Goal: Download file/media

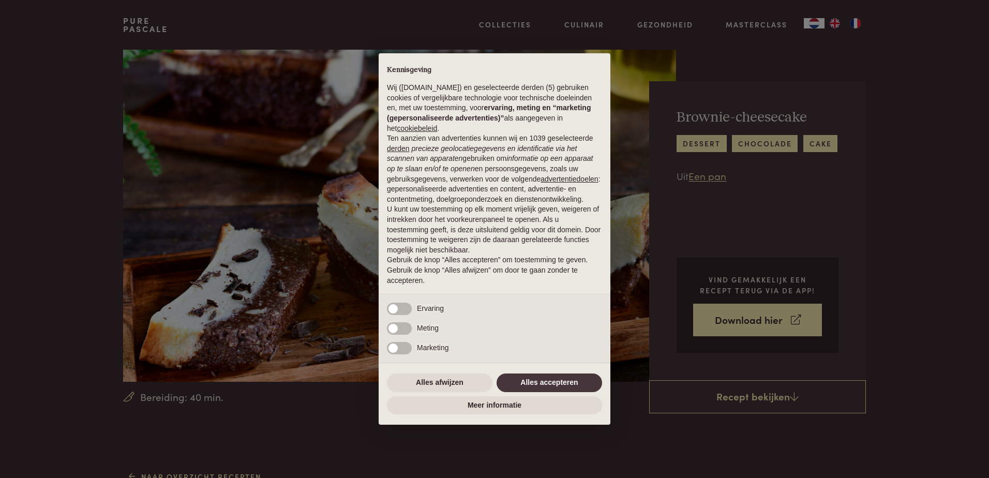
click at [739, 323] on div "× Kennisgeving Wij ([DOMAIN_NAME]) en geselecteerde derden (5) gebruiken cookie…" at bounding box center [494, 239] width 989 height 478
drag, startPoint x: 466, startPoint y: 377, endPoint x: 488, endPoint y: 376, distance: 22.3
click at [466, 378] on button "Alles afwijzen" at bounding box center [440, 383] width 106 height 19
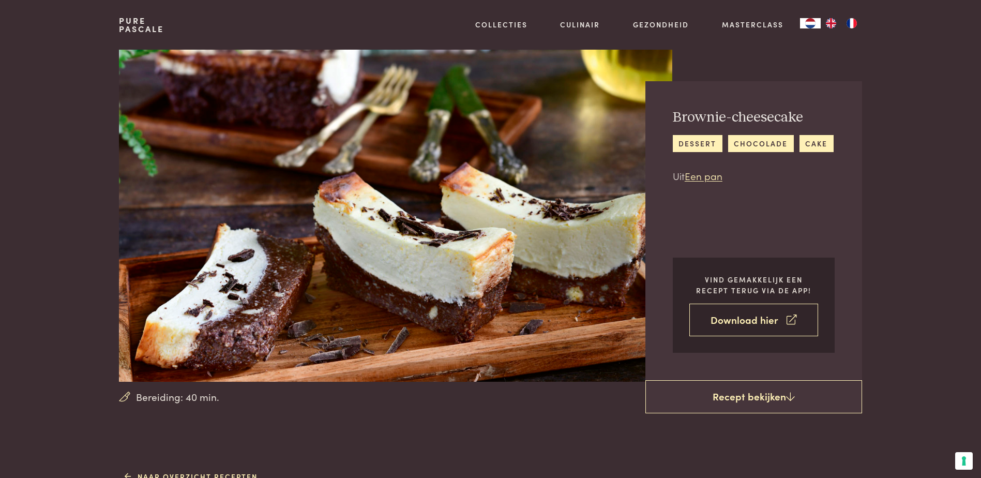
click at [743, 332] on link "Download hier" at bounding box center [754, 320] width 129 height 33
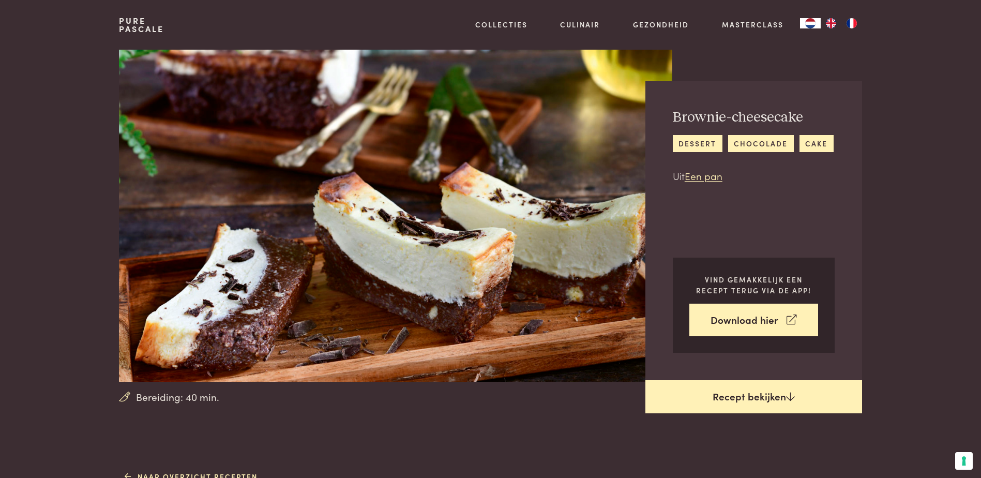
click at [778, 391] on link "Recept bekijken" at bounding box center [754, 396] width 217 height 33
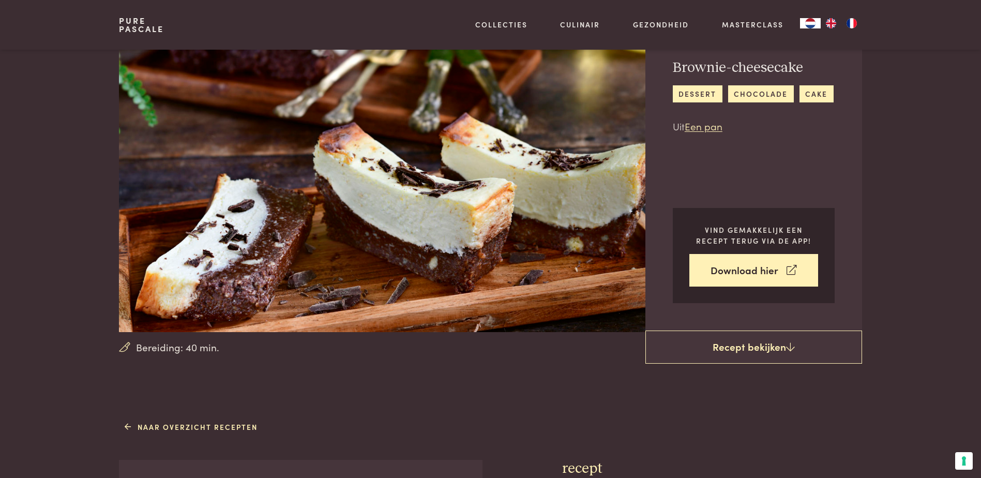
scroll to position [468, 0]
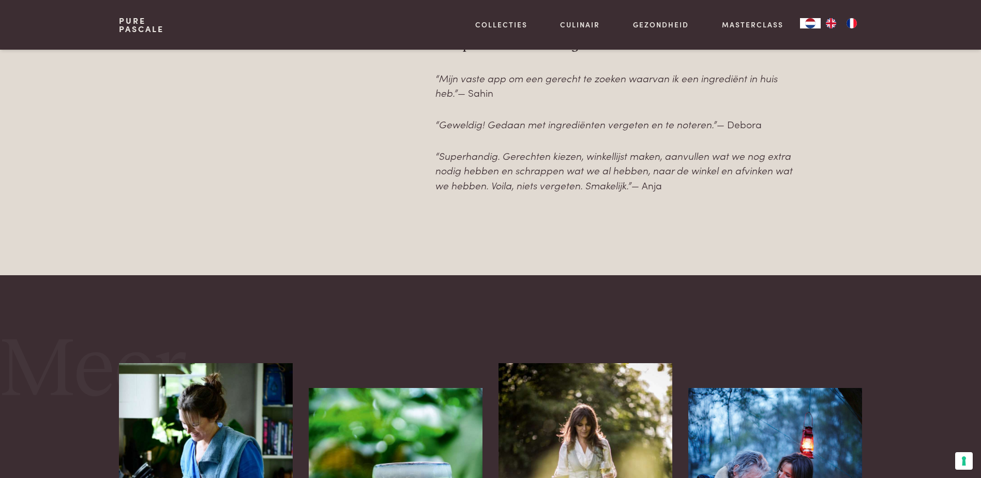
scroll to position [419, 0]
